Goal: Task Accomplishment & Management: Manage account settings

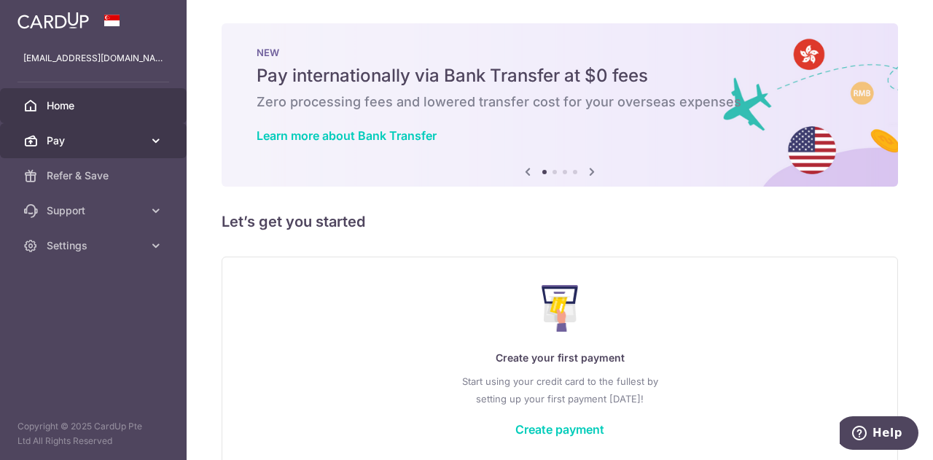
click at [80, 140] on span "Pay" at bounding box center [95, 140] width 96 height 15
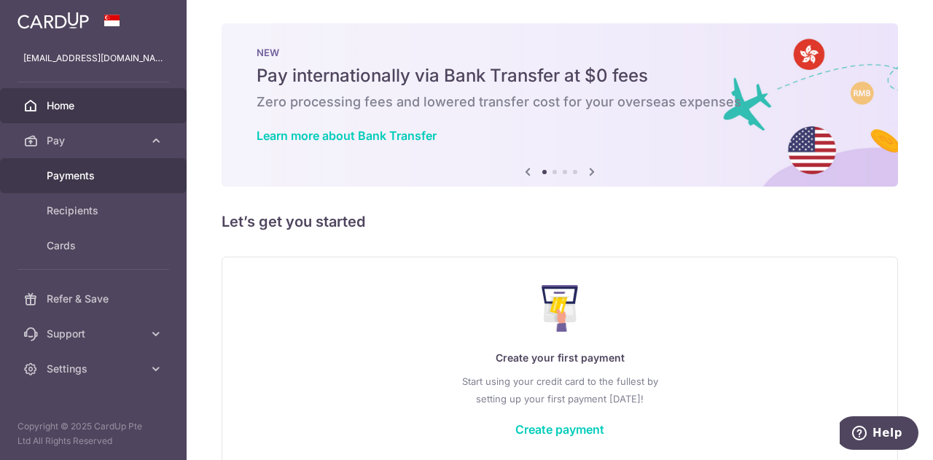
click at [77, 168] on span "Payments" at bounding box center [95, 175] width 96 height 15
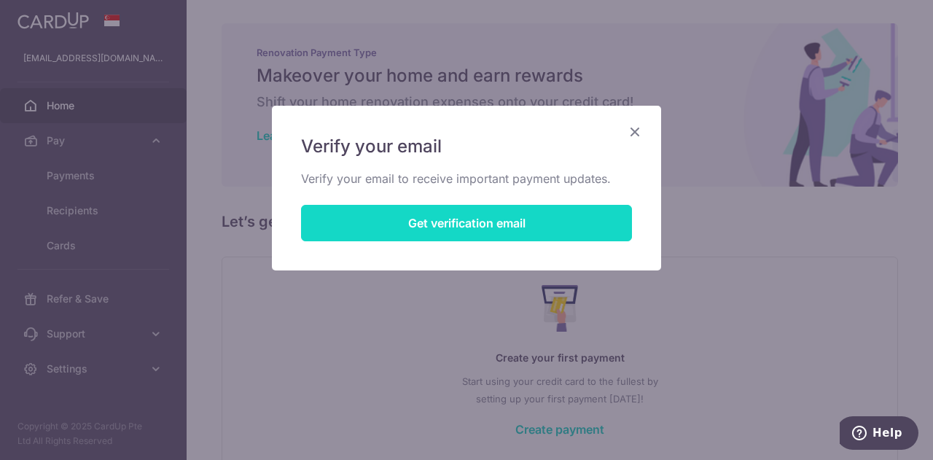
click at [396, 220] on button "Get verification email" at bounding box center [466, 223] width 331 height 36
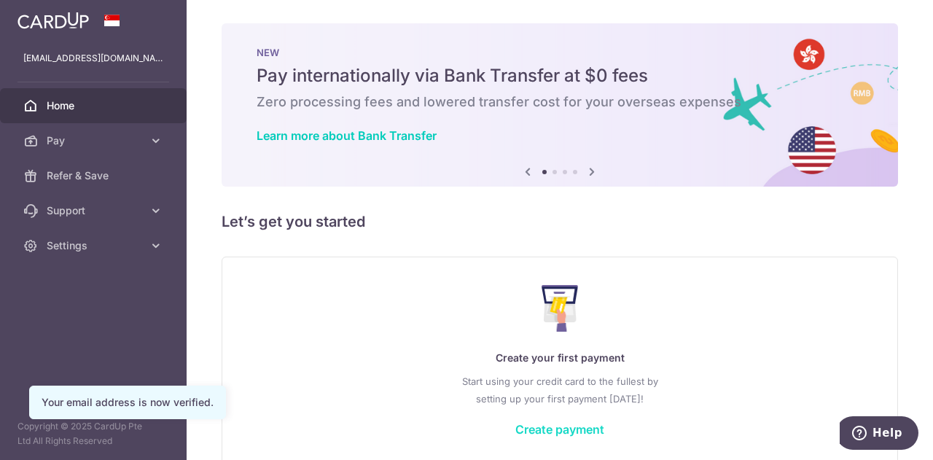
click at [571, 426] on link "Create payment" at bounding box center [559, 429] width 89 height 15
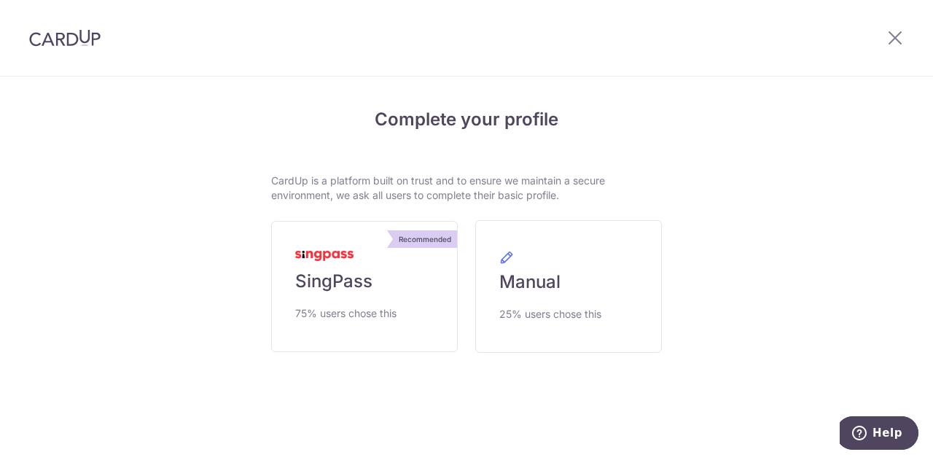
click at [885, 41] on div at bounding box center [895, 38] width 76 height 76
click at [886, 39] on icon at bounding box center [894, 37] width 17 height 18
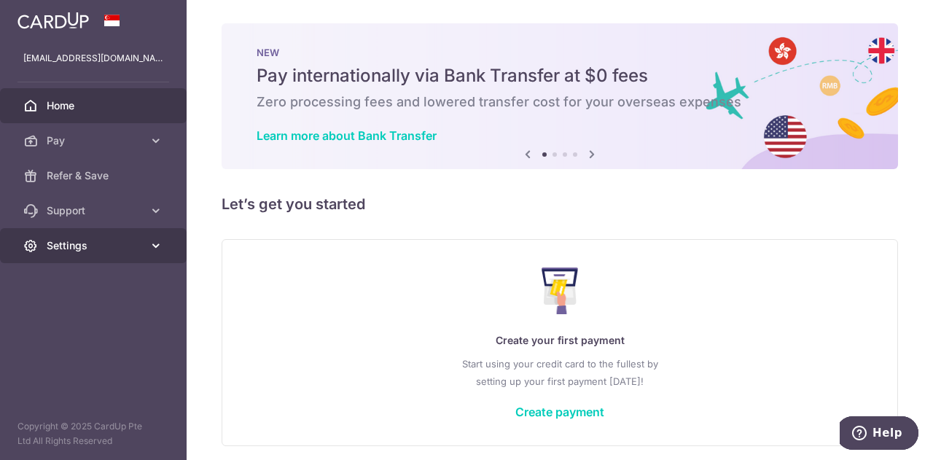
click at [64, 256] on link "Settings" at bounding box center [93, 245] width 187 height 35
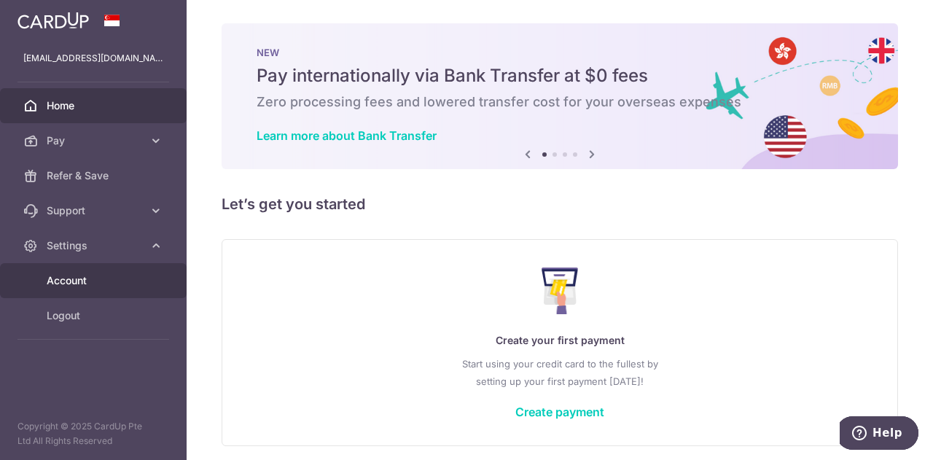
click at [63, 275] on span "Account" at bounding box center [95, 280] width 96 height 15
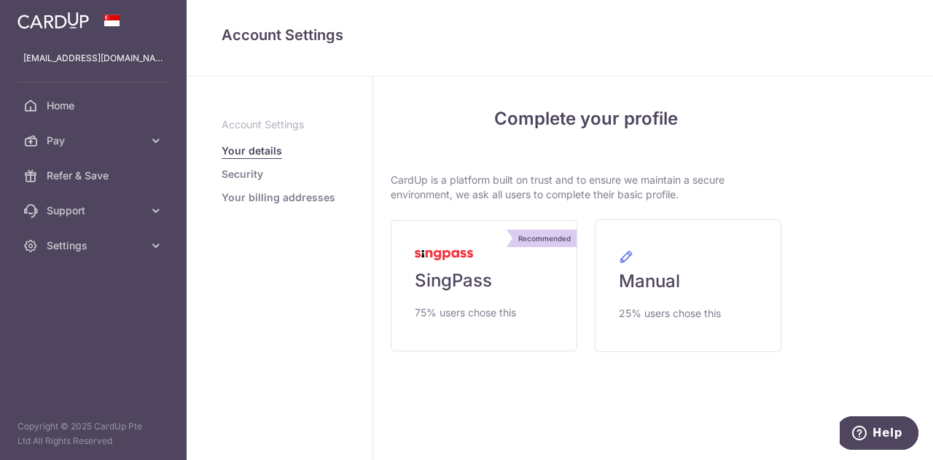
click at [257, 167] on link "Security" at bounding box center [243, 174] width 42 height 15
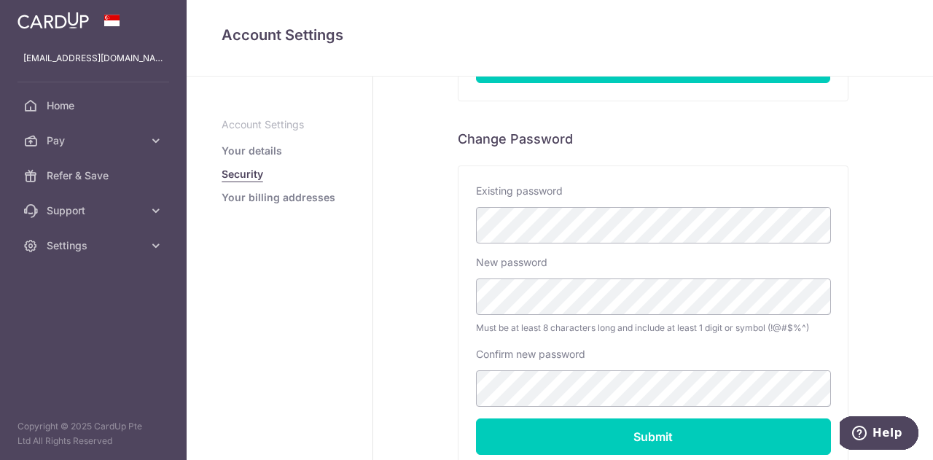
scroll to position [250, 0]
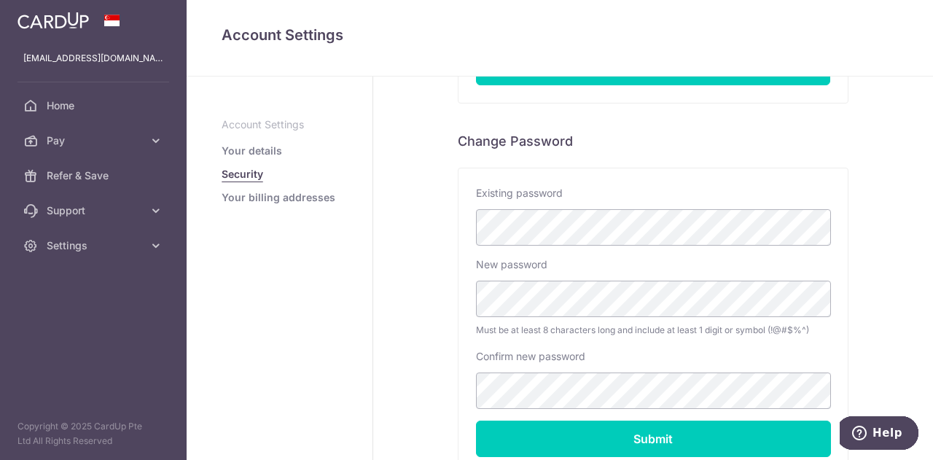
click at [854, 55] on div "Account Settings Security Account Setting Your details Security Your billing ad…" at bounding box center [560, 38] width 746 height 77
